Goal: Find specific page/section: Find specific page/section

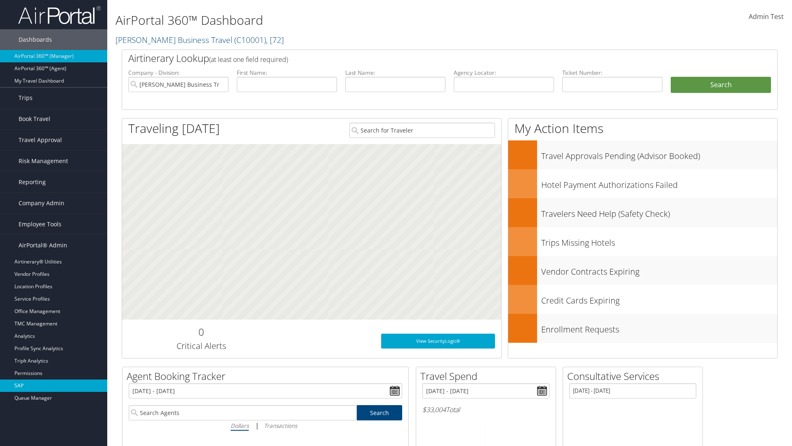
click at [54, 385] on link "SAP" at bounding box center [53, 385] width 107 height 12
